Goal: Task Accomplishment & Management: Use online tool/utility

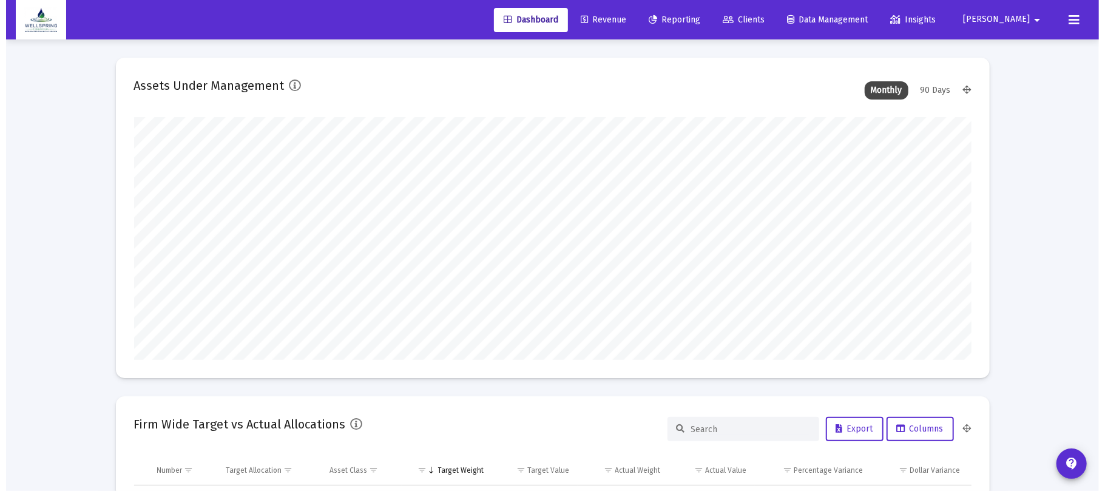
scroll to position [243, 451]
click at [694, 21] on span "Reporting" at bounding box center [668, 20] width 52 height 10
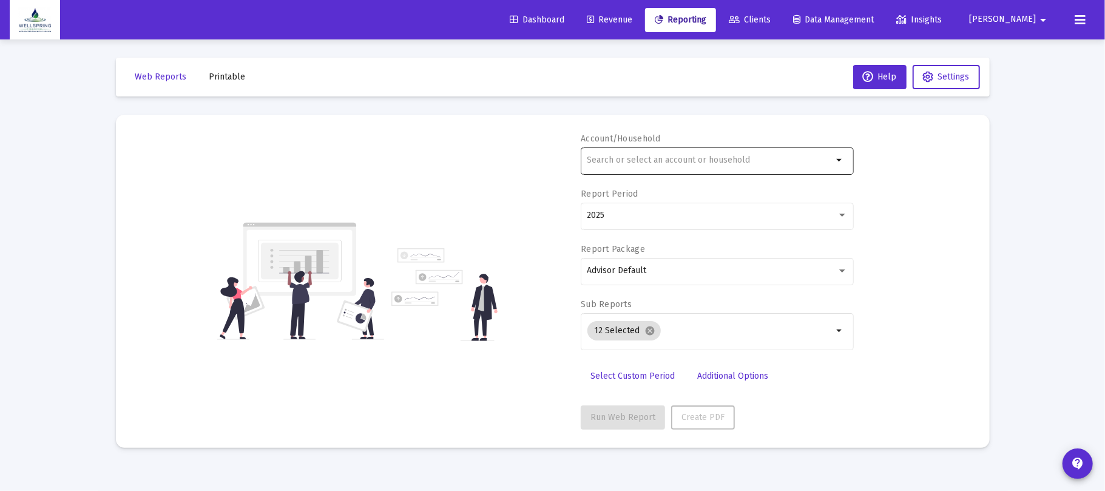
click at [643, 158] on input "text" at bounding box center [710, 160] width 246 height 10
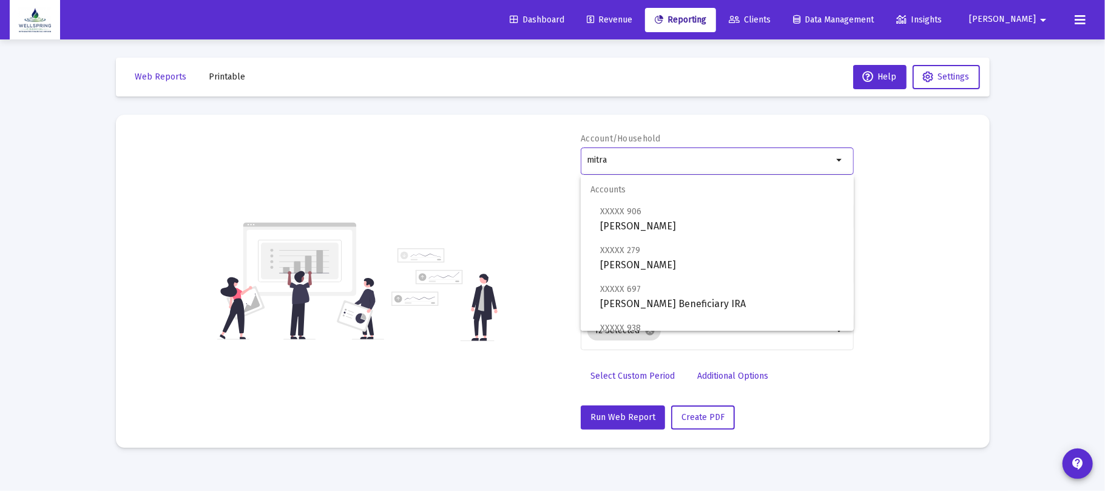
scroll to position [87, 0]
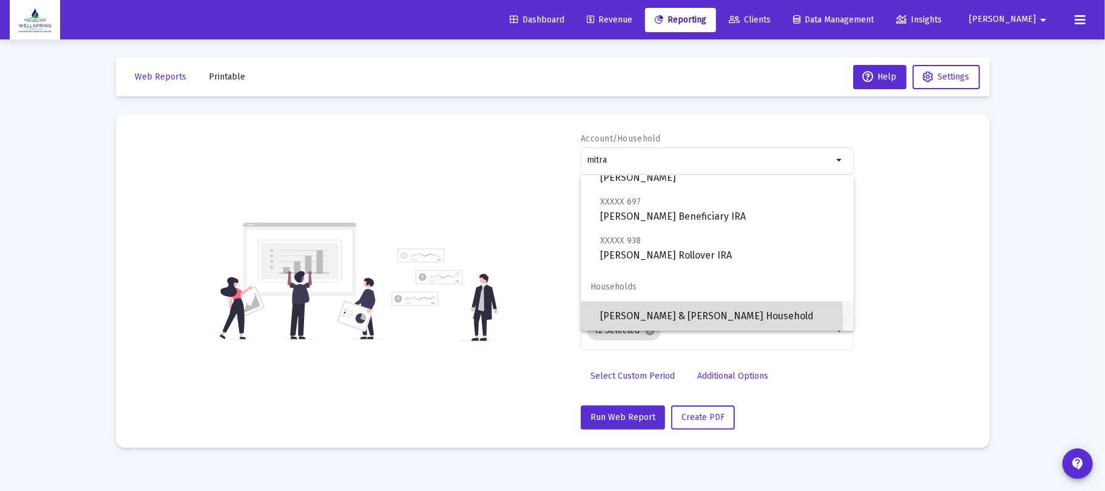
click at [673, 320] on span "[PERSON_NAME] & [PERSON_NAME] Household" at bounding box center [722, 315] width 244 height 29
type input "[PERSON_NAME] & [PERSON_NAME] Household"
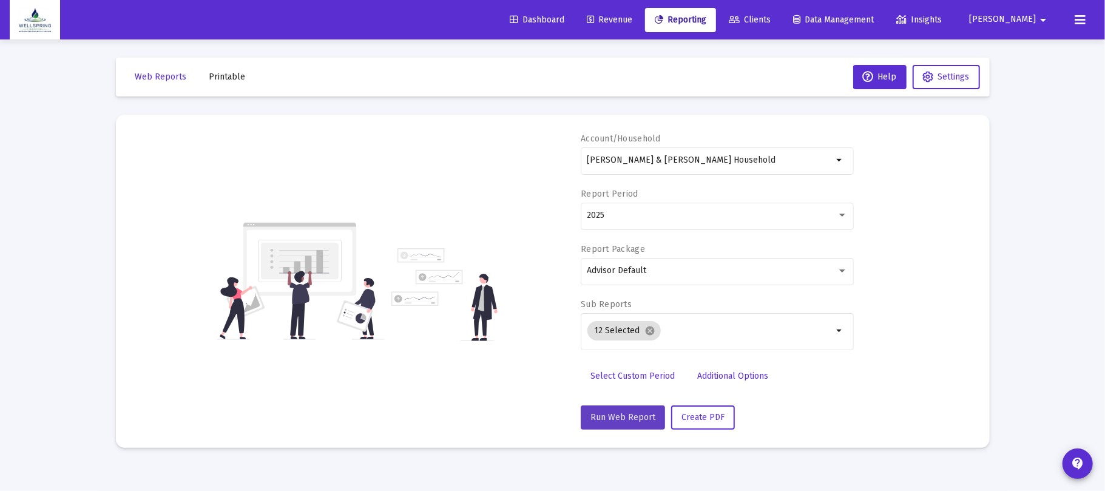
click at [625, 411] on button "Run Web Report" at bounding box center [623, 417] width 84 height 24
select select "View all"
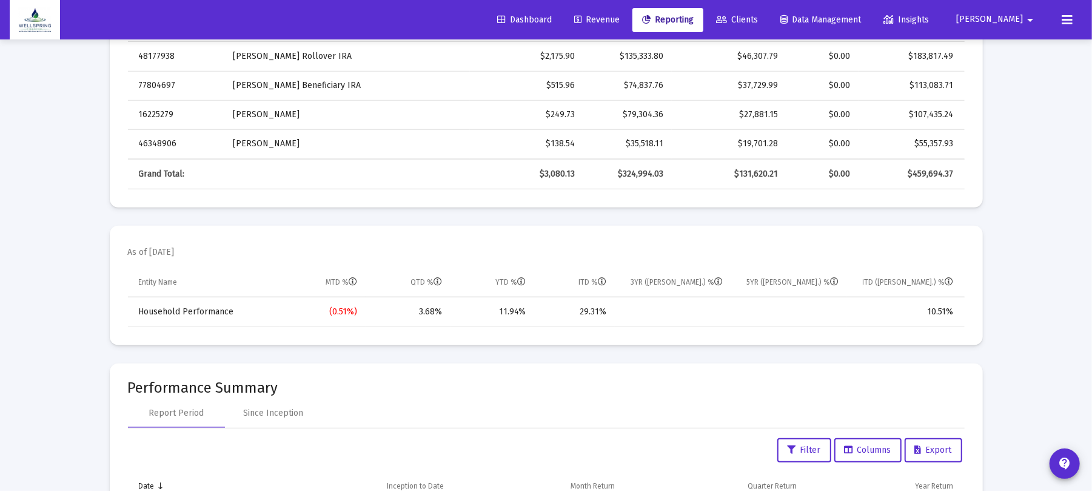
scroll to position [654, 0]
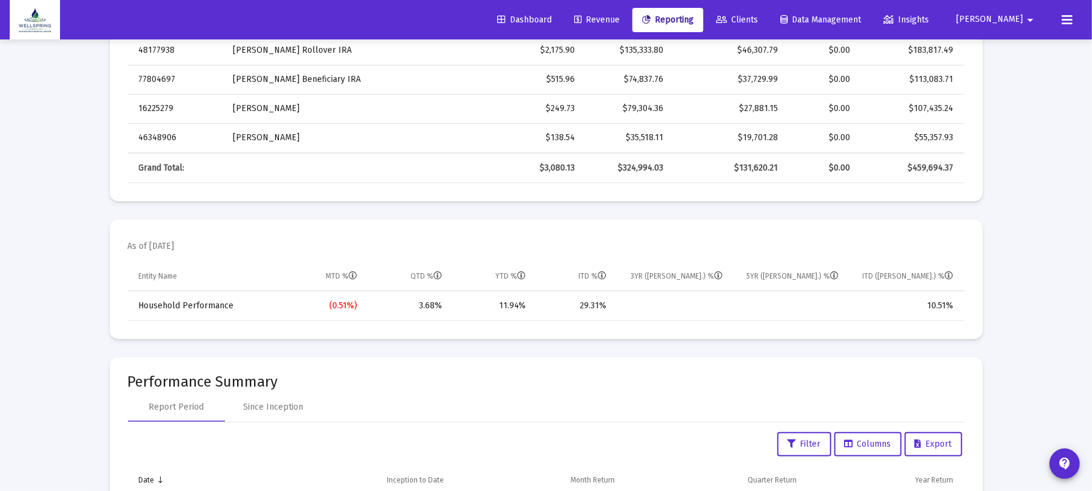
click at [625, 411] on div "Report Period Since Inception" at bounding box center [546, 406] width 837 height 29
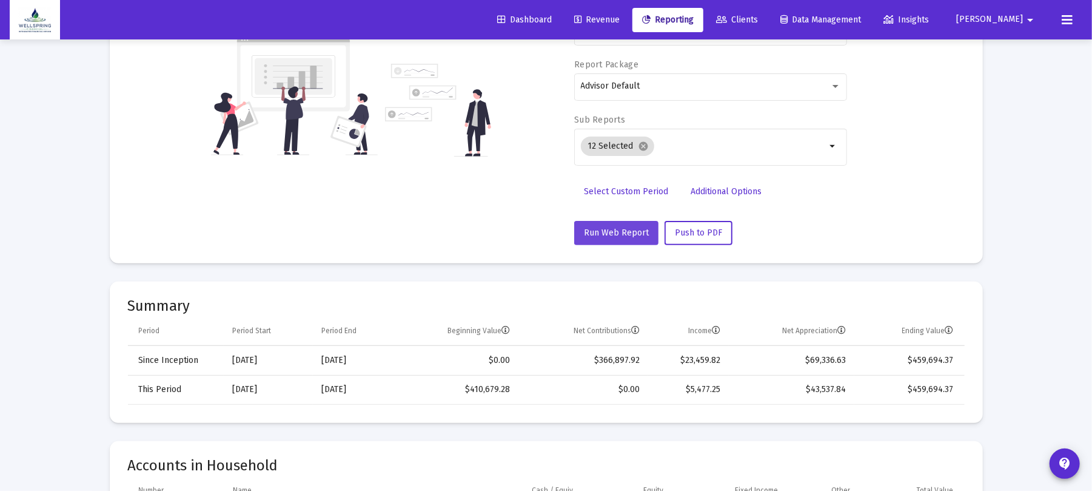
scroll to position [818, 0]
